Goal: Transaction & Acquisition: Purchase product/service

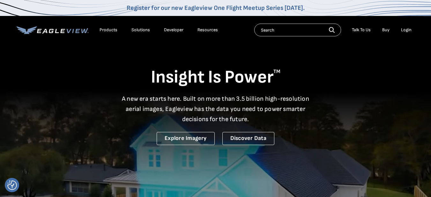
click at [105, 30] on div "Products" at bounding box center [108, 30] width 18 height 6
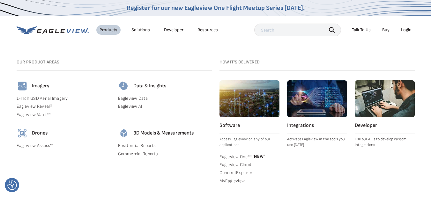
click at [136, 146] on link "Residential Reports" at bounding box center [165, 146] width 94 height 6
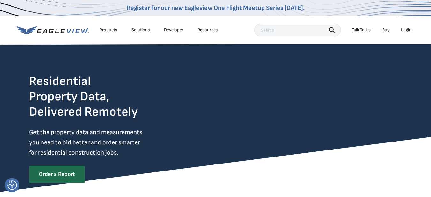
scroll to position [66, 0]
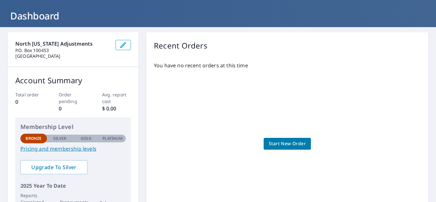
scroll to position [64, 0]
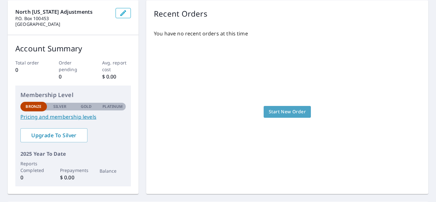
click at [268, 113] on span "Start New Order" at bounding box center [286, 112] width 37 height 8
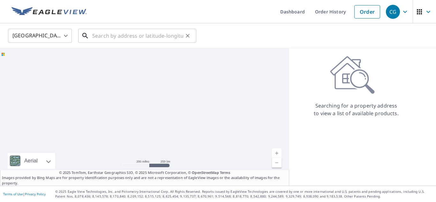
click at [130, 37] on input "text" at bounding box center [137, 36] width 91 height 18
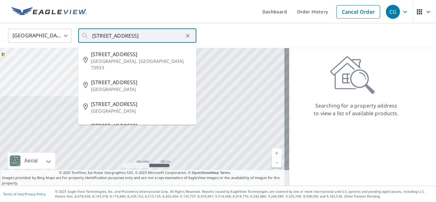
drag, startPoint x: 106, startPoint y: 166, endPoint x: 264, endPoint y: 45, distance: 198.5
click at [269, 44] on div "[GEOGRAPHIC_DATA] [GEOGRAPHIC_DATA] ​ [GEOGRAPHIC_DATA] ​ [STREET_ADDRESS] [STR…" at bounding box center [218, 35] width 436 height 25
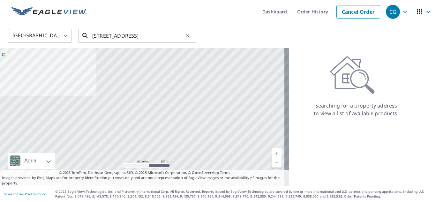
click at [144, 36] on input "[STREET_ADDRESS]" at bounding box center [137, 36] width 91 height 18
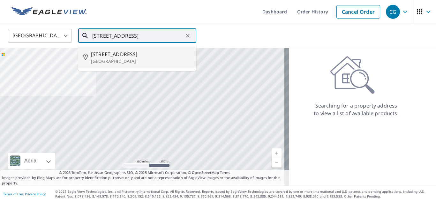
click at [112, 62] on p "[GEOGRAPHIC_DATA]" at bounding box center [141, 61] width 100 height 6
type input "[STREET_ADDRESS]"
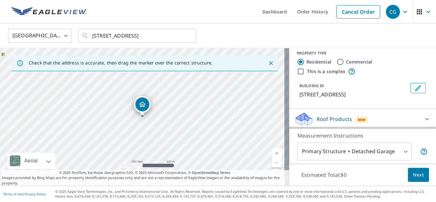
scroll to position [7, 0]
click at [400, 151] on body "CG CG Dashboard Order History Cancel Order CG [GEOGRAPHIC_DATA] [GEOGRAPHIC_DAT…" at bounding box center [218, 101] width 436 height 202
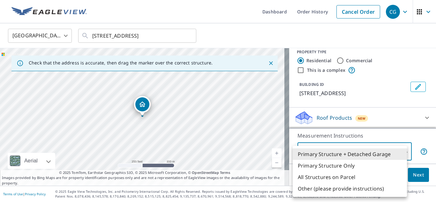
click at [390, 121] on div at bounding box center [218, 101] width 436 height 202
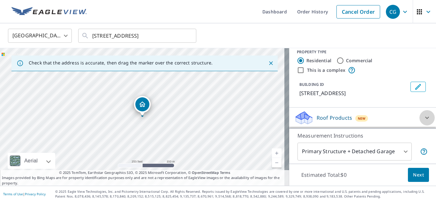
click at [423, 119] on icon at bounding box center [427, 118] width 8 height 8
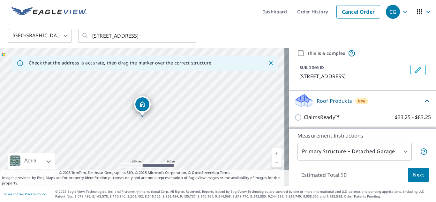
scroll to position [25, 0]
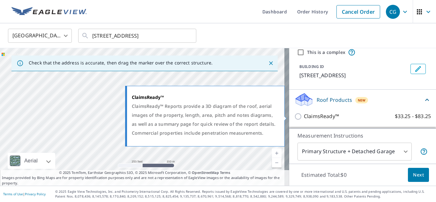
click at [294, 116] on input "ClaimsReady™ $33.25 - $83.25" at bounding box center [299, 117] width 10 height 8
checkbox input "true"
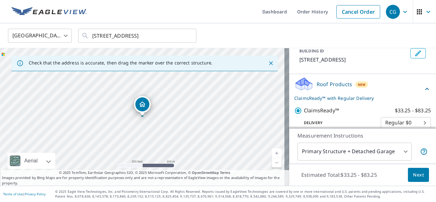
scroll to position [48, 0]
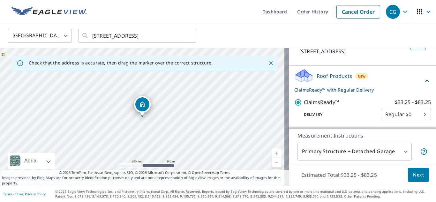
click at [398, 116] on body "CG CG Dashboard Order History Cancel Order CG [GEOGRAPHIC_DATA] [GEOGRAPHIC_DAT…" at bounding box center [218, 101] width 436 height 202
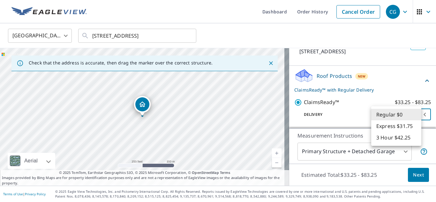
click at [398, 116] on li "Regular $0" at bounding box center [396, 114] width 50 height 11
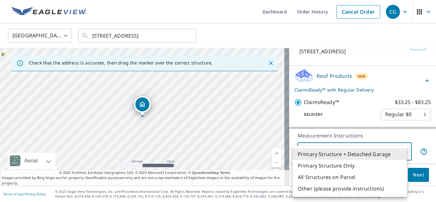
click at [333, 152] on body "CG CG Dashboard Order History Cancel Order CG [GEOGRAPHIC_DATA] [GEOGRAPHIC_DAT…" at bounding box center [218, 101] width 436 height 202
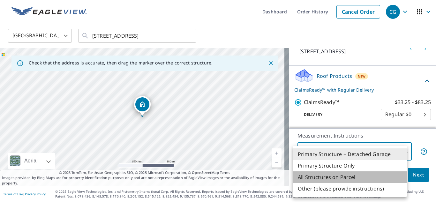
click at [356, 175] on li "All Structures on Parcel" at bounding box center [349, 176] width 114 height 11
type input "3"
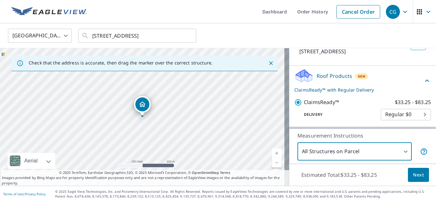
click at [407, 172] on button "Next" at bounding box center [417, 175] width 21 height 14
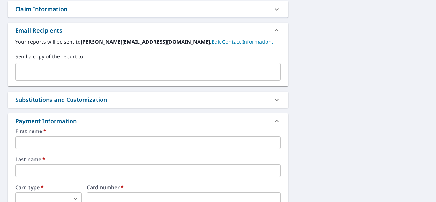
scroll to position [255, 0]
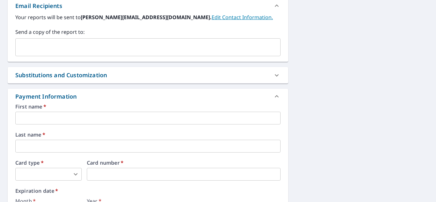
click at [236, 78] on div "Substitutions and Customization" at bounding box center [141, 75] width 253 height 9
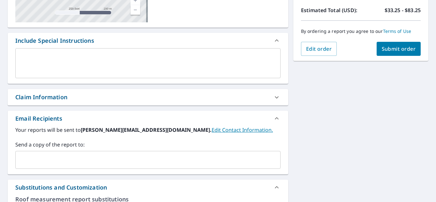
scroll to position [128, 0]
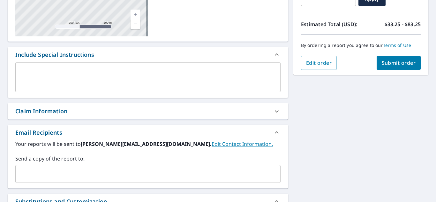
click at [263, 113] on div "Claim Information" at bounding box center [141, 111] width 253 height 9
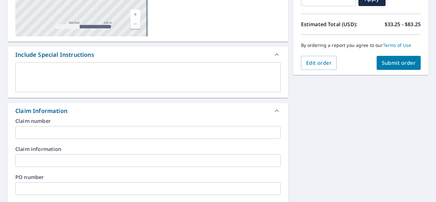
click at [263, 114] on div "Claim Information" at bounding box center [141, 110] width 253 height 9
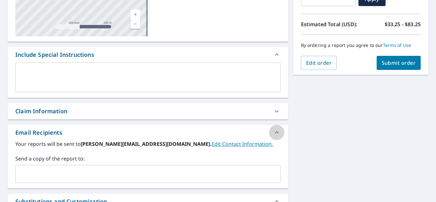
click at [277, 132] on icon at bounding box center [277, 132] width 8 height 8
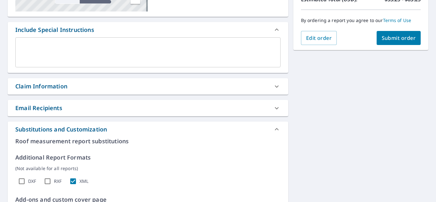
scroll to position [192, 0]
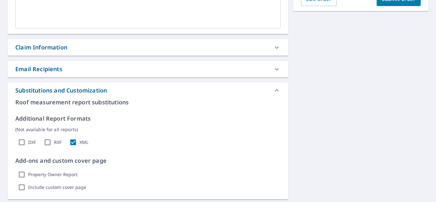
click at [273, 89] on icon at bounding box center [277, 90] width 8 height 8
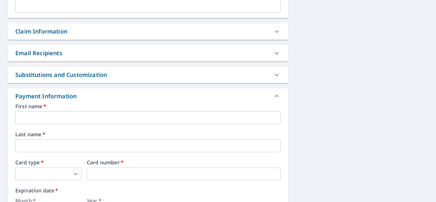
scroll to position [224, 0]
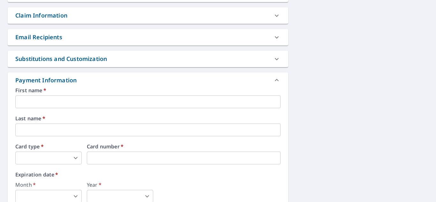
click at [274, 81] on icon at bounding box center [277, 80] width 8 height 8
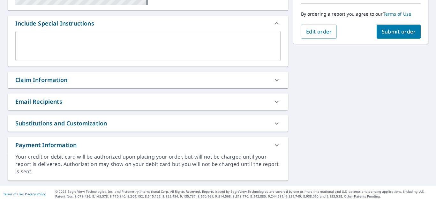
scroll to position [160, 0]
click at [273, 146] on icon at bounding box center [277, 145] width 8 height 8
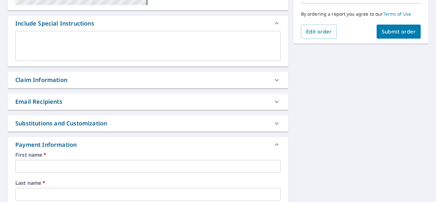
scroll to position [224, 0]
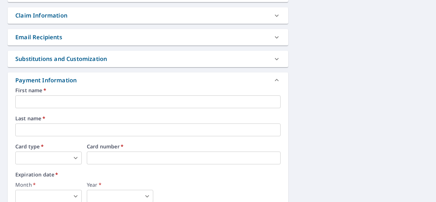
click at [276, 82] on icon at bounding box center [277, 80] width 8 height 8
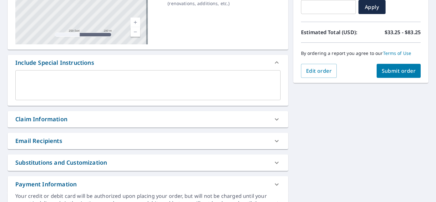
scroll to position [64, 0]
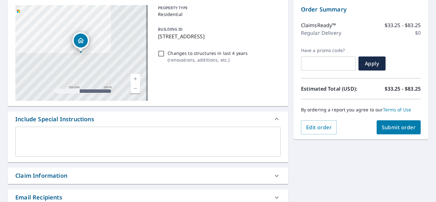
click at [269, 122] on div at bounding box center [276, 118] width 15 height 15
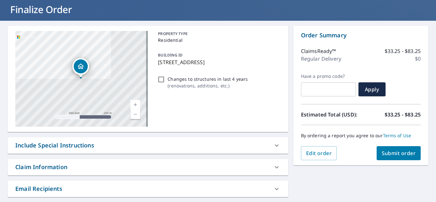
scroll to position [0, 0]
